Goal: Transaction & Acquisition: Obtain resource

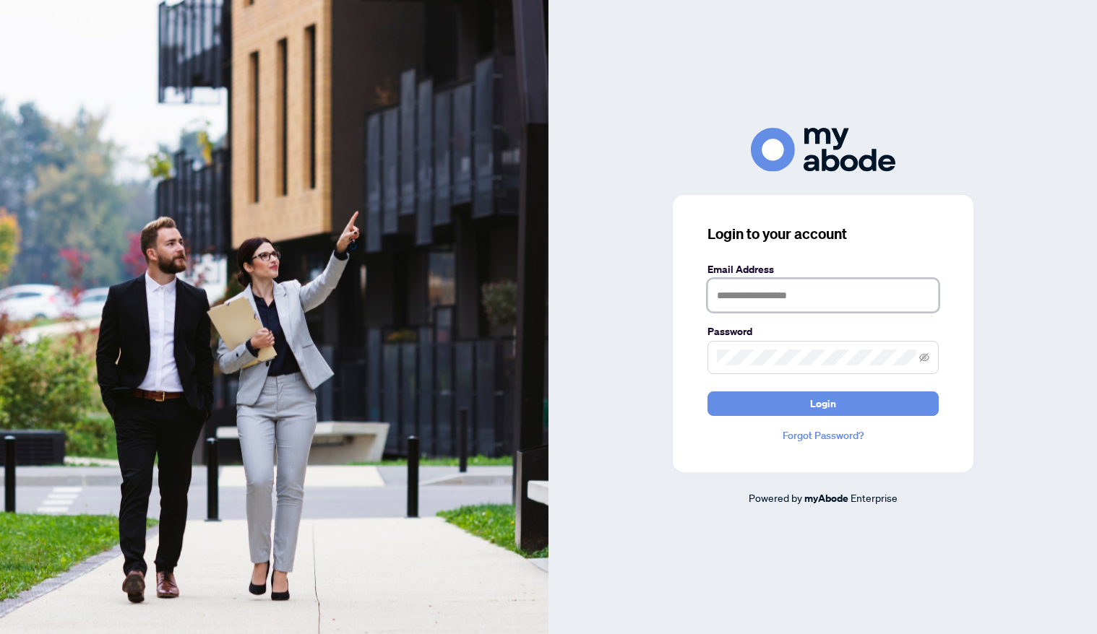
type input "**********"
click at [822, 403] on button "Login" at bounding box center [822, 404] width 231 height 25
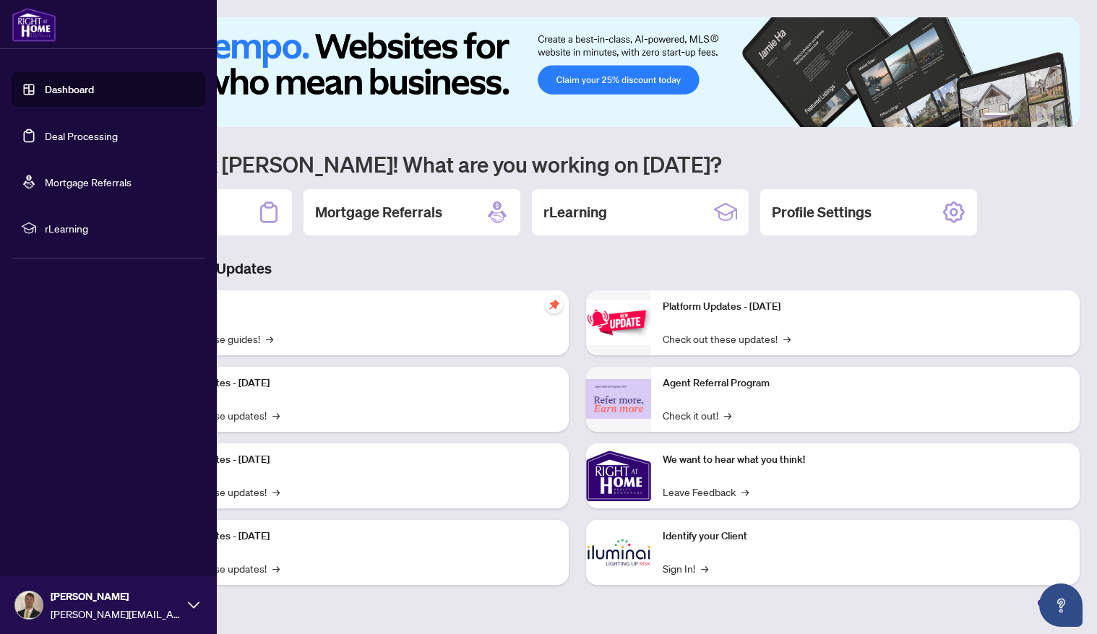
click at [69, 142] on link "Deal Processing" at bounding box center [81, 135] width 73 height 13
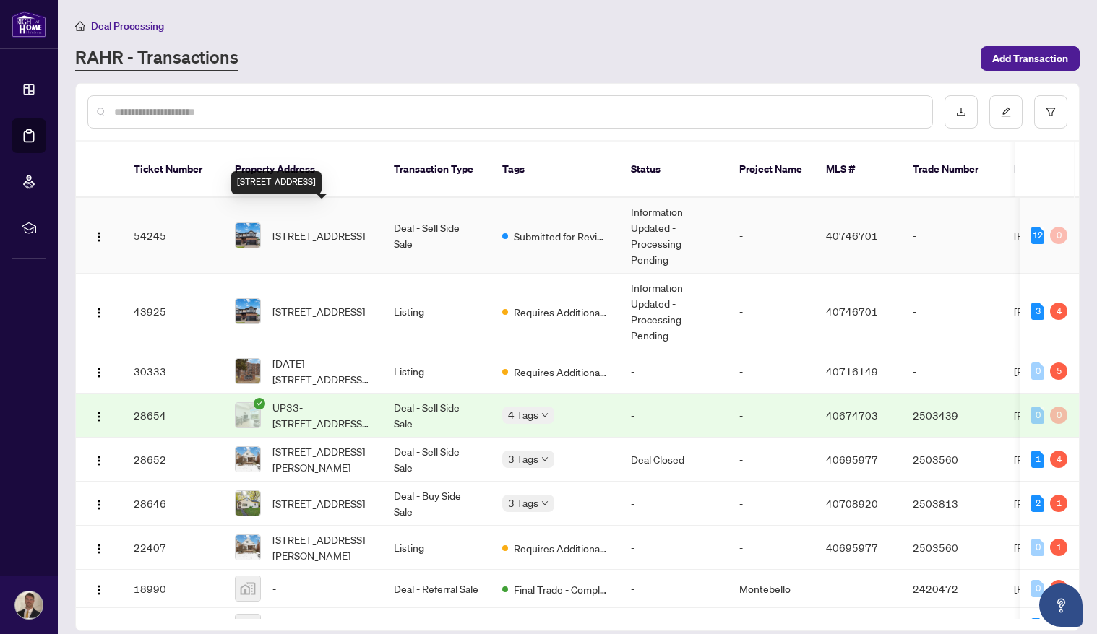
click at [345, 228] on span "[STREET_ADDRESS]" at bounding box center [318, 236] width 92 height 16
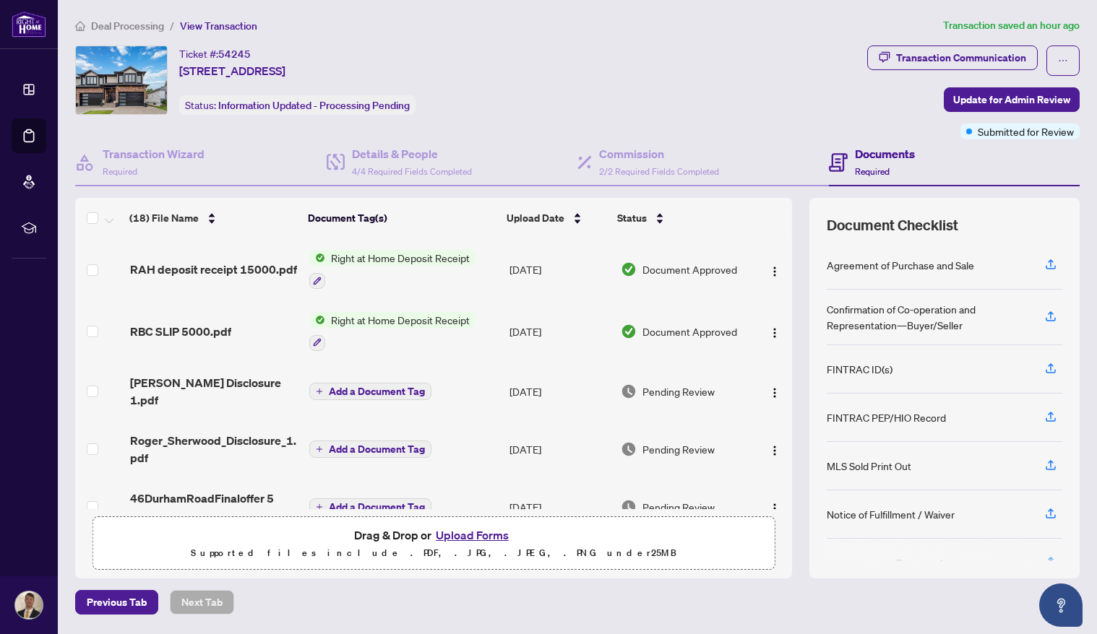
click at [533, 314] on td "[DATE]" at bounding box center [559, 332] width 111 height 62
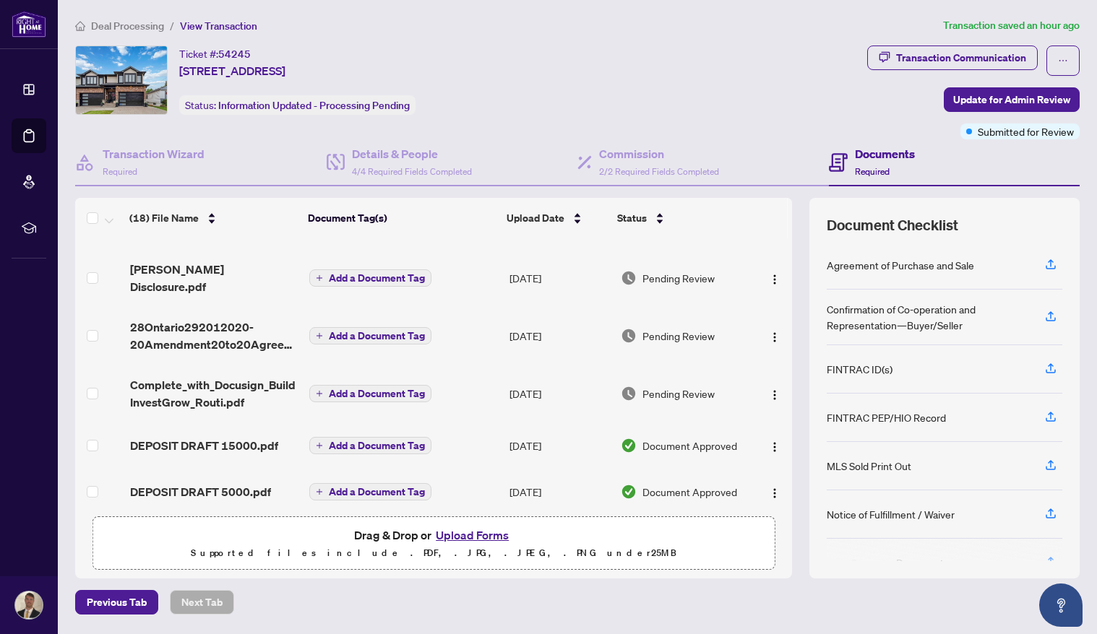
scroll to position [702, 0]
click at [230, 438] on span "DEPOSIT DRAFT 15000.pdf" at bounding box center [204, 446] width 148 height 17
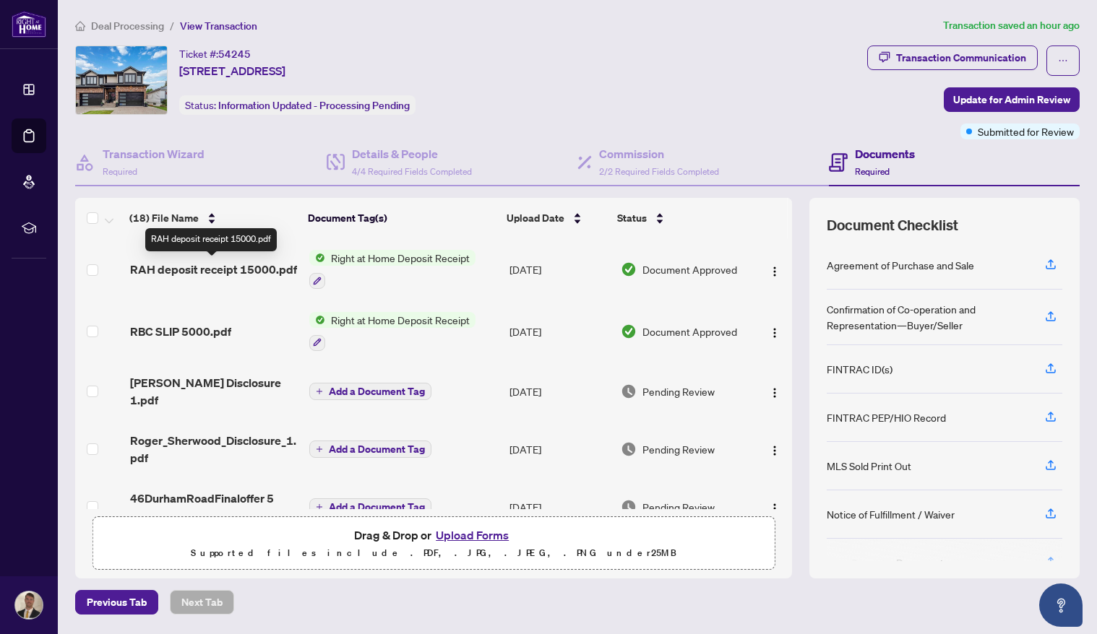
click at [210, 270] on span "RAH deposit receipt 15000.pdf" at bounding box center [213, 269] width 167 height 17
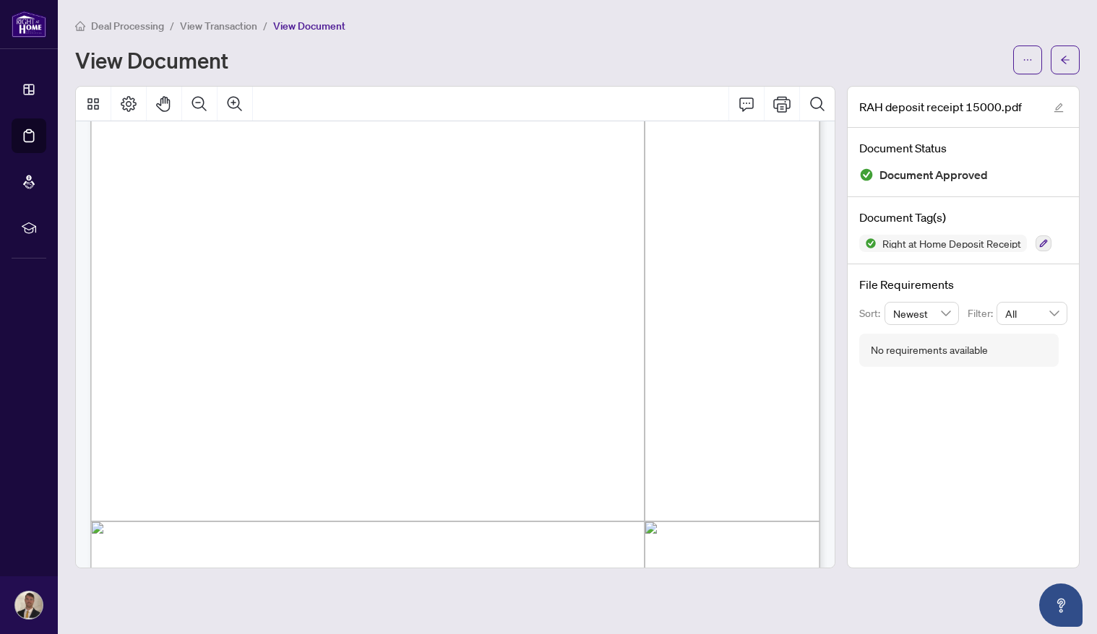
scroll to position [169, 0]
click at [1016, 56] on button "button" at bounding box center [1027, 60] width 29 height 29
click at [978, 88] on span "Download" at bounding box center [975, 91] width 110 height 16
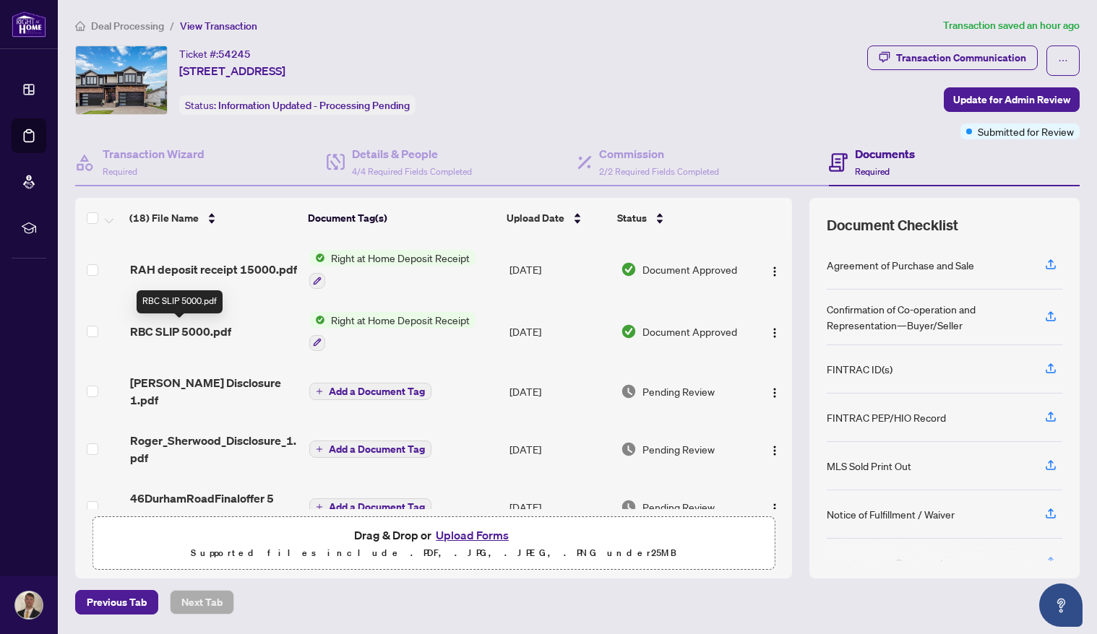
click at [191, 329] on span "RBC SLIP 5000.pdf" at bounding box center [180, 331] width 101 height 17
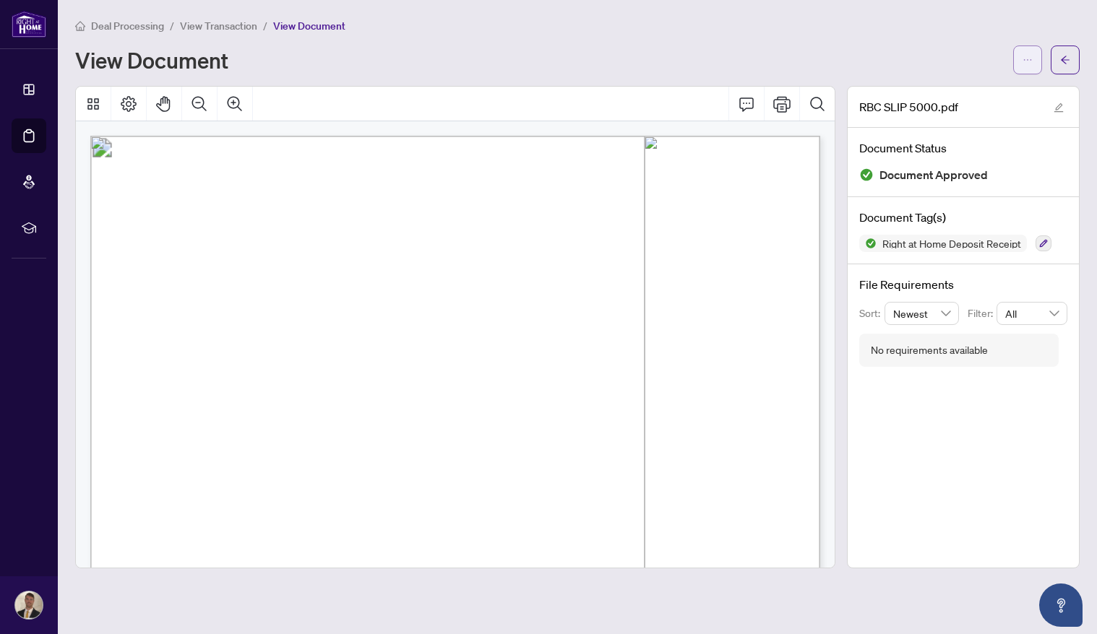
click at [1022, 65] on button "button" at bounding box center [1027, 60] width 29 height 29
click at [968, 95] on span "Download" at bounding box center [975, 91] width 110 height 16
